Goal: Find specific page/section: Find specific page/section

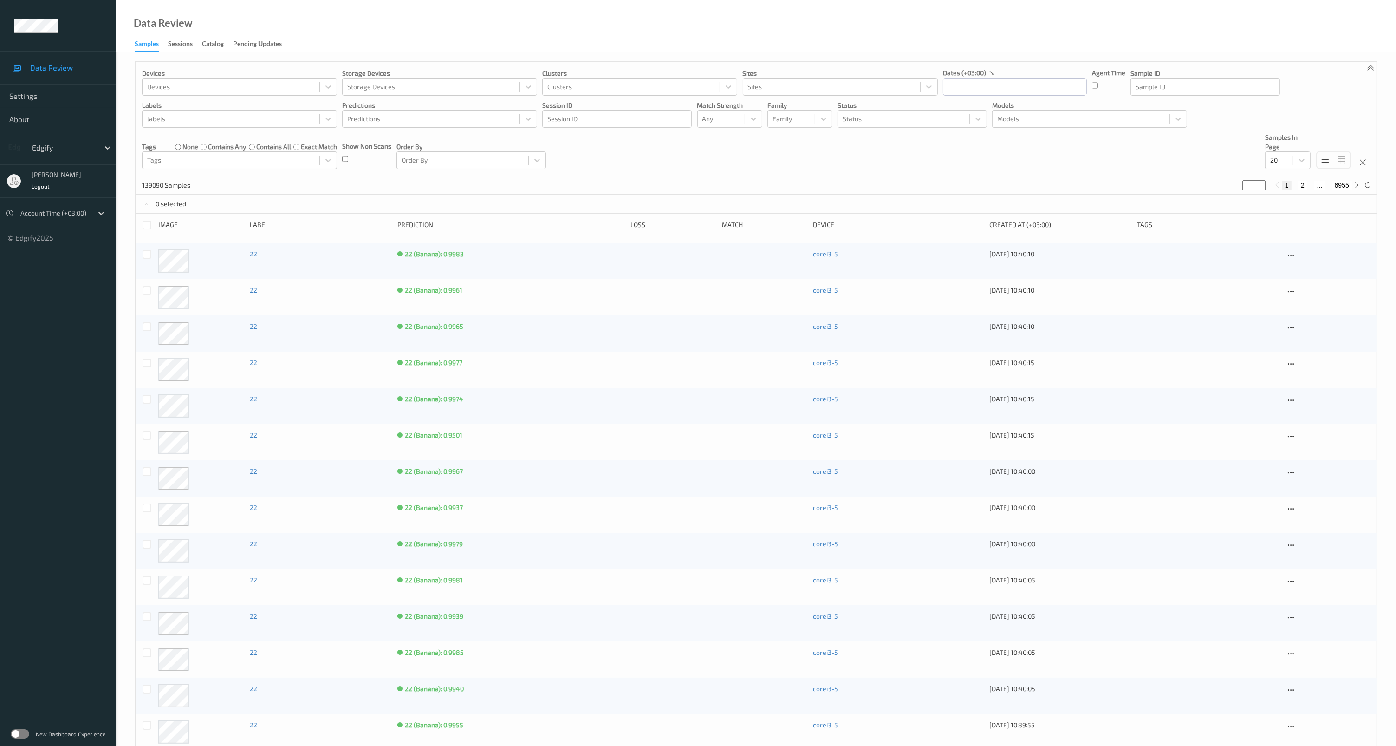
click at [32, 734] on div "New Dashboard Experience" at bounding box center [58, 733] width 116 height 24
click at [29, 734] on label at bounding box center [20, 733] width 19 height 9
click at [19, 730] on label at bounding box center [20, 733] width 19 height 9
click at [178, 45] on div "Sessions" at bounding box center [180, 45] width 25 height 12
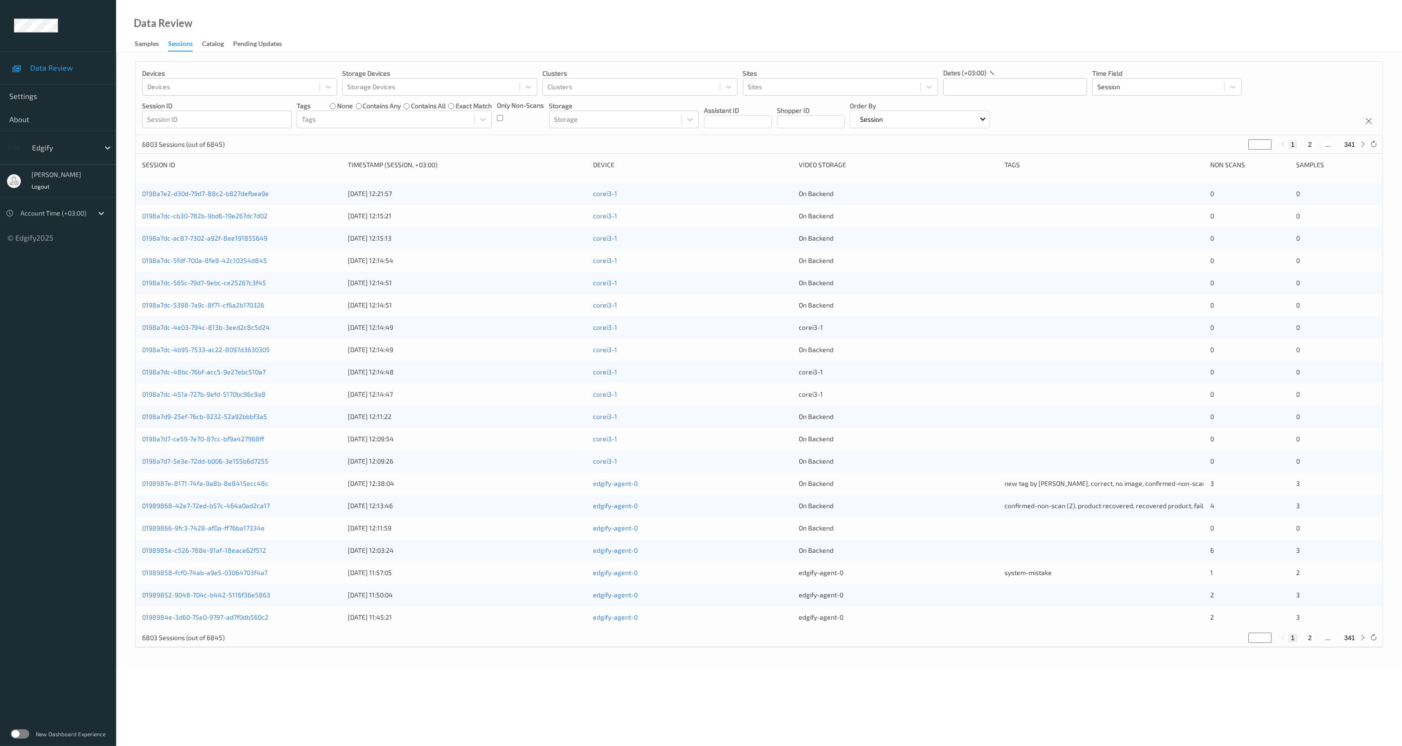
click at [23, 733] on label at bounding box center [20, 733] width 19 height 9
